Goal: Information Seeking & Learning: Learn about a topic

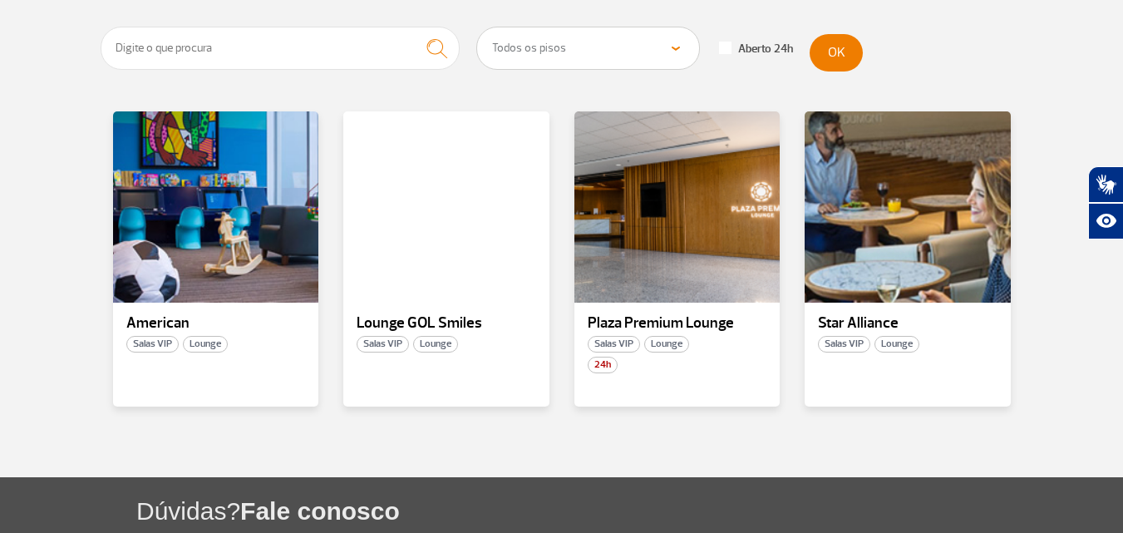
scroll to position [333, 0]
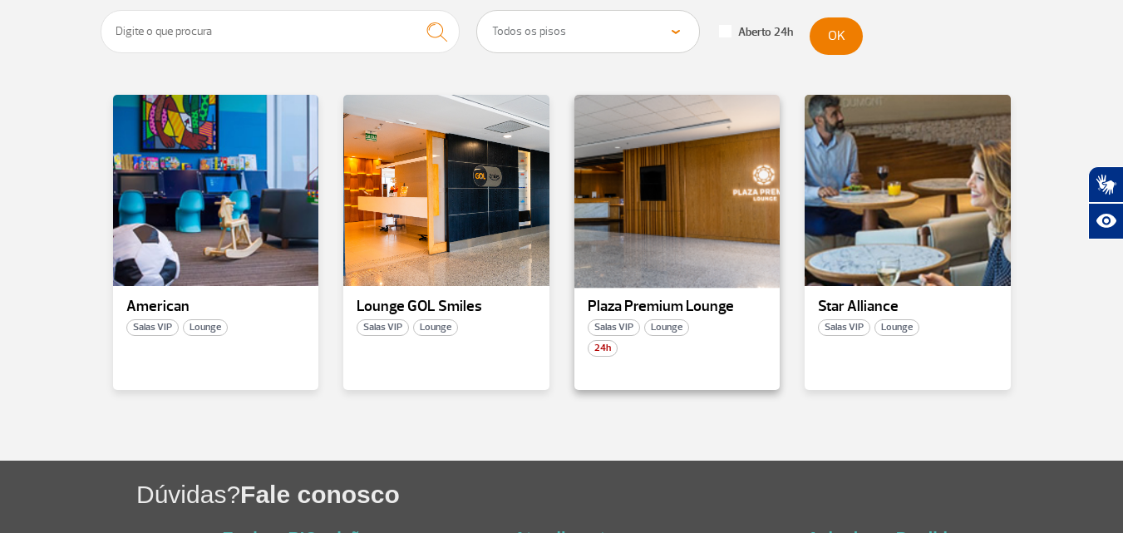
click at [667, 225] on div at bounding box center [677, 190] width 210 height 195
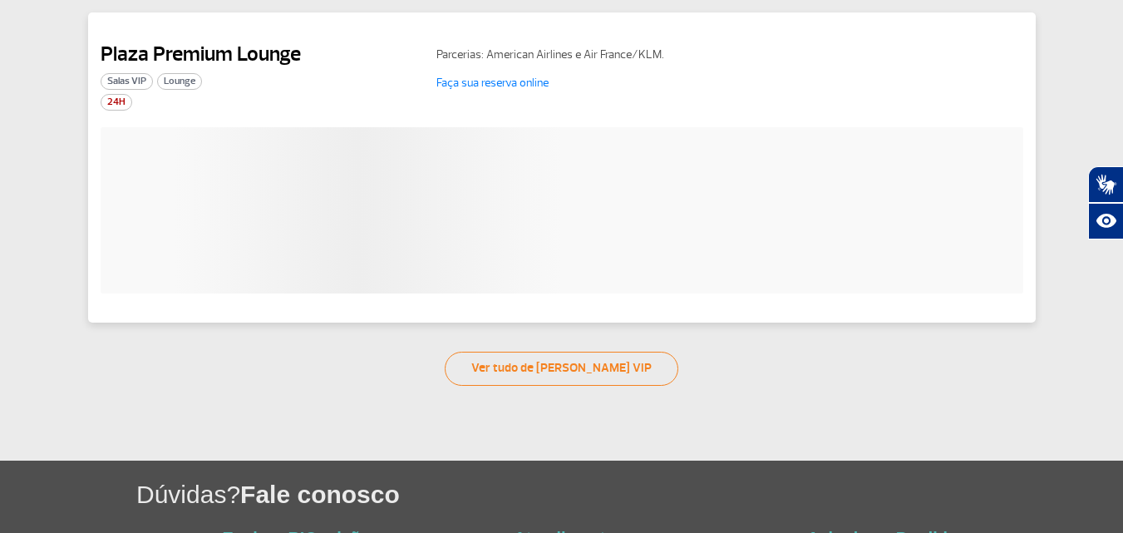
scroll to position [367, 0]
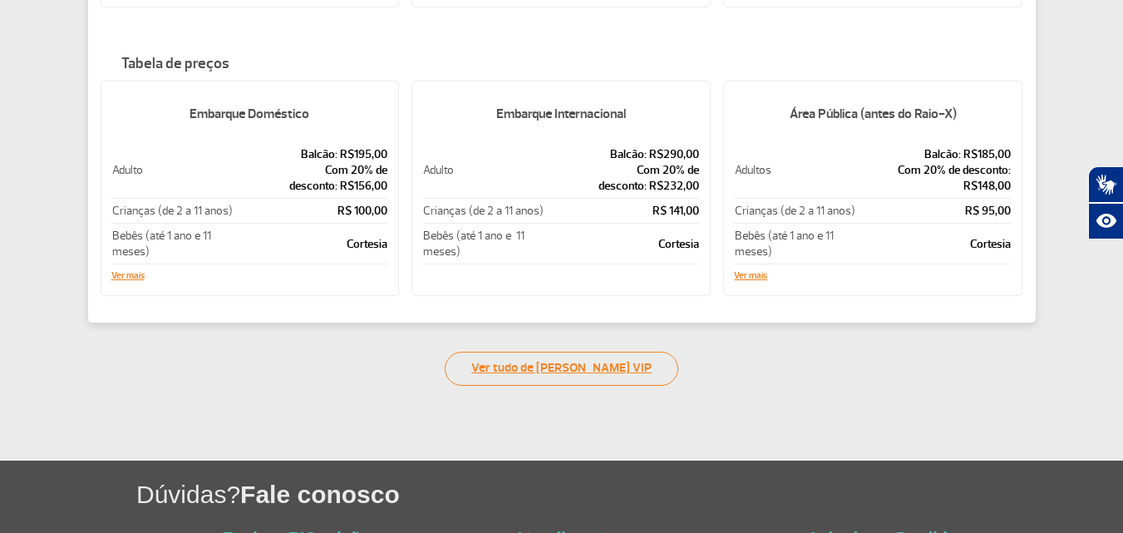
click at [583, 371] on link "Ver tudo de [PERSON_NAME] VIP" at bounding box center [562, 369] width 234 height 34
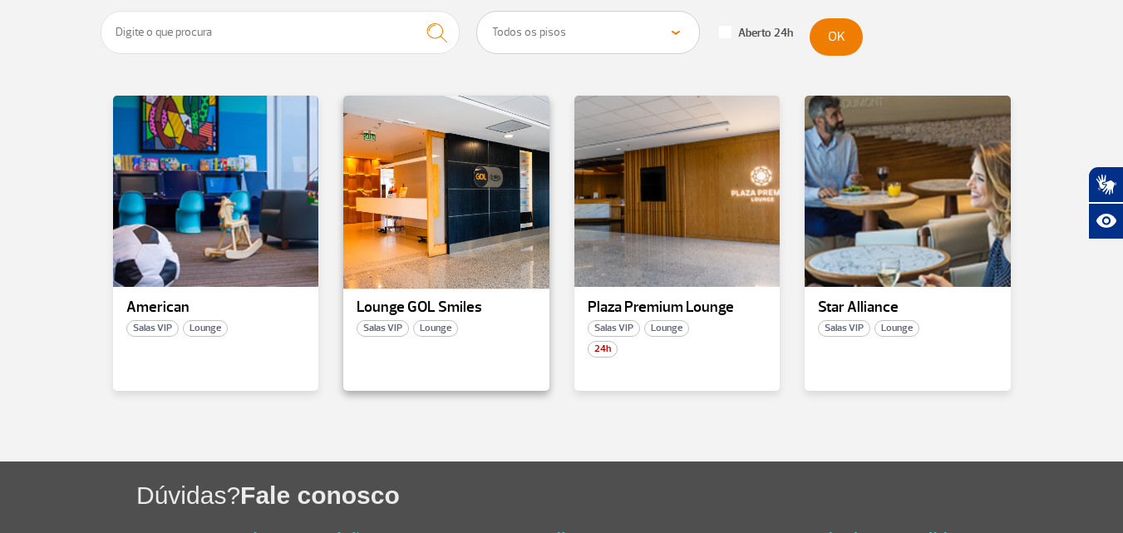
scroll to position [333, 0]
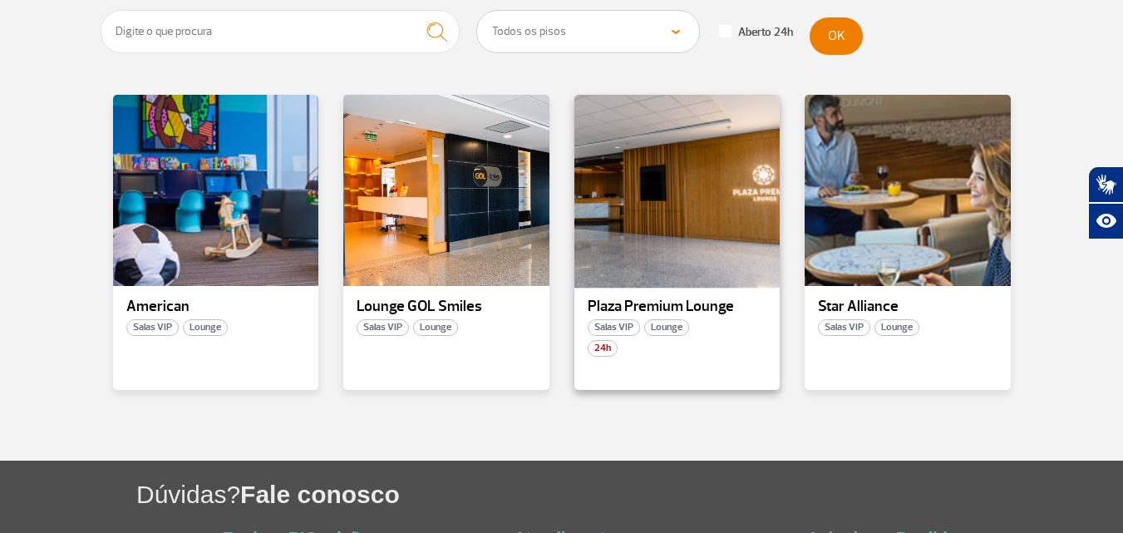
click at [619, 268] on div at bounding box center [677, 190] width 210 height 195
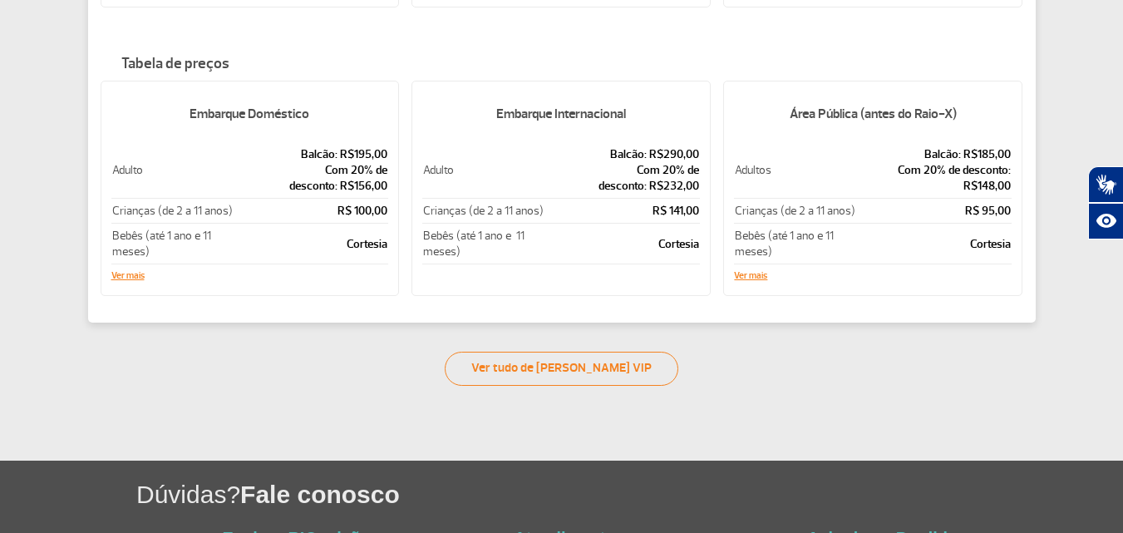
click at [745, 288] on div "Área Pública (antes do Raio-X) Adultos Balcão: R$185,00 Com 20% de desconto: R$…" at bounding box center [872, 188] width 299 height 215
click at [752, 279] on button "Ver mais" at bounding box center [750, 276] width 33 height 10
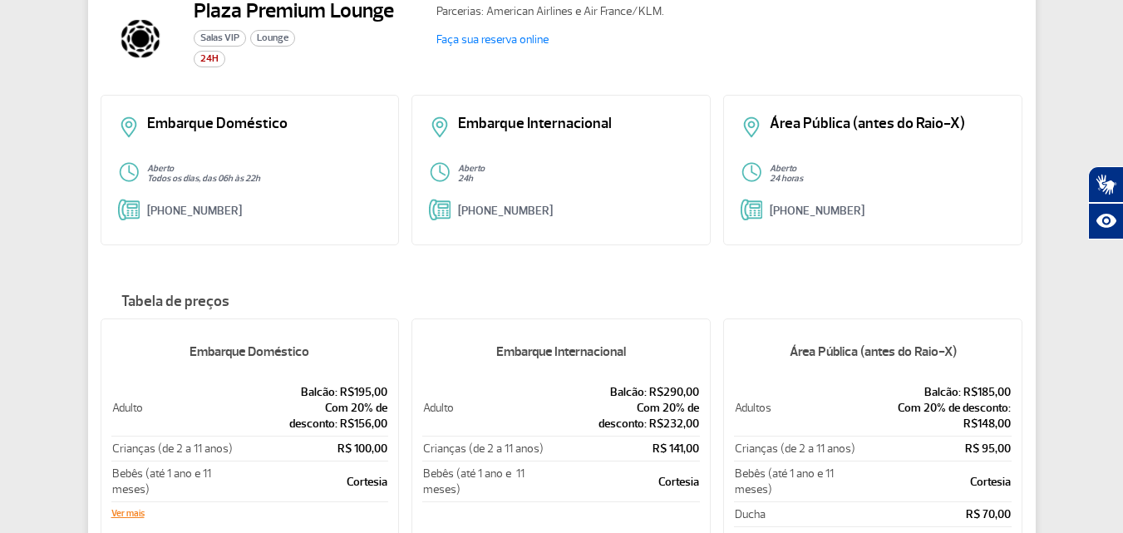
scroll to position [41, 0]
